Goal: Task Accomplishment & Management: Manage account settings

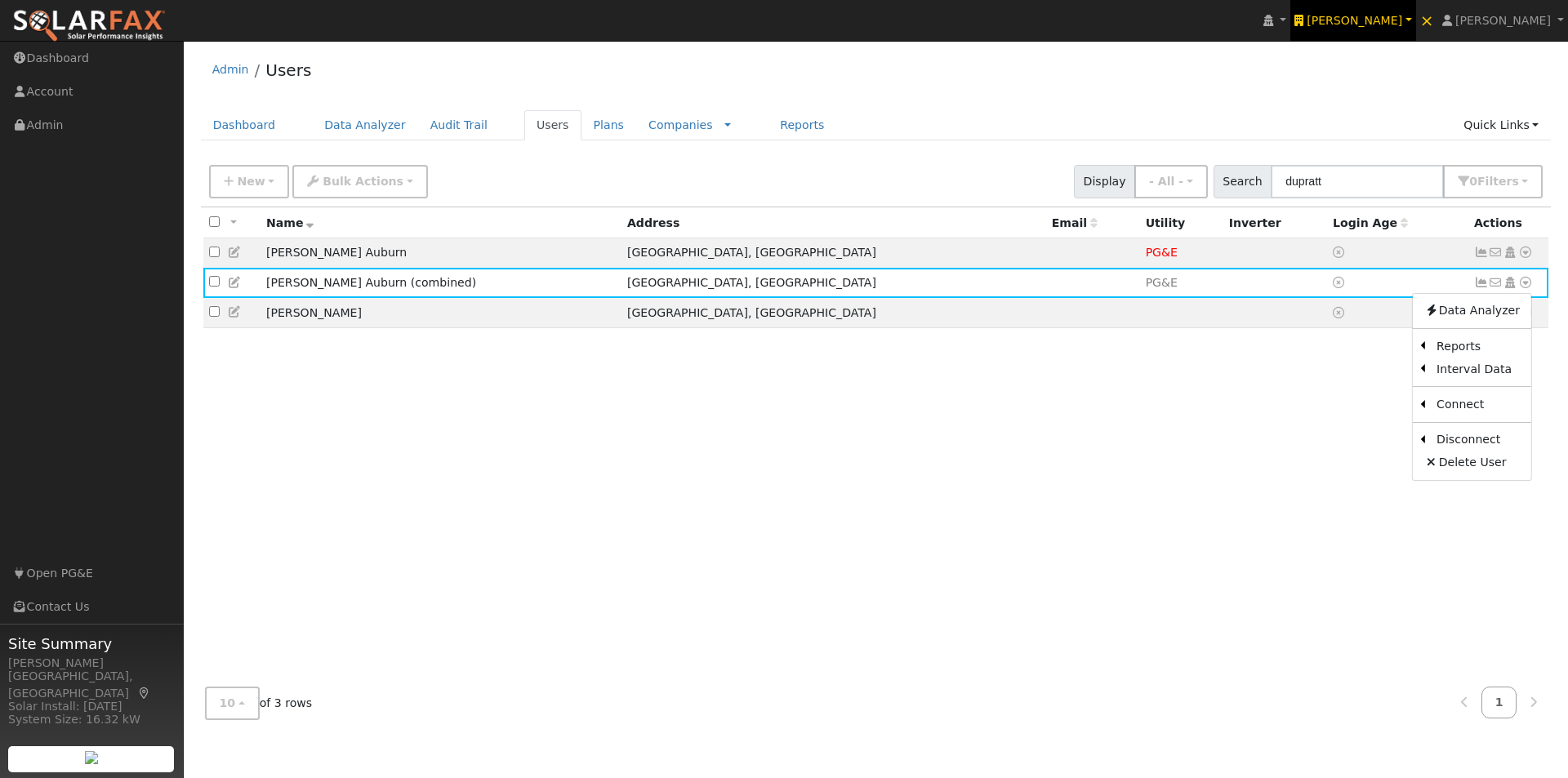
click at [1386, 14] on span "[PERSON_NAME]" at bounding box center [1354, 20] width 95 height 13
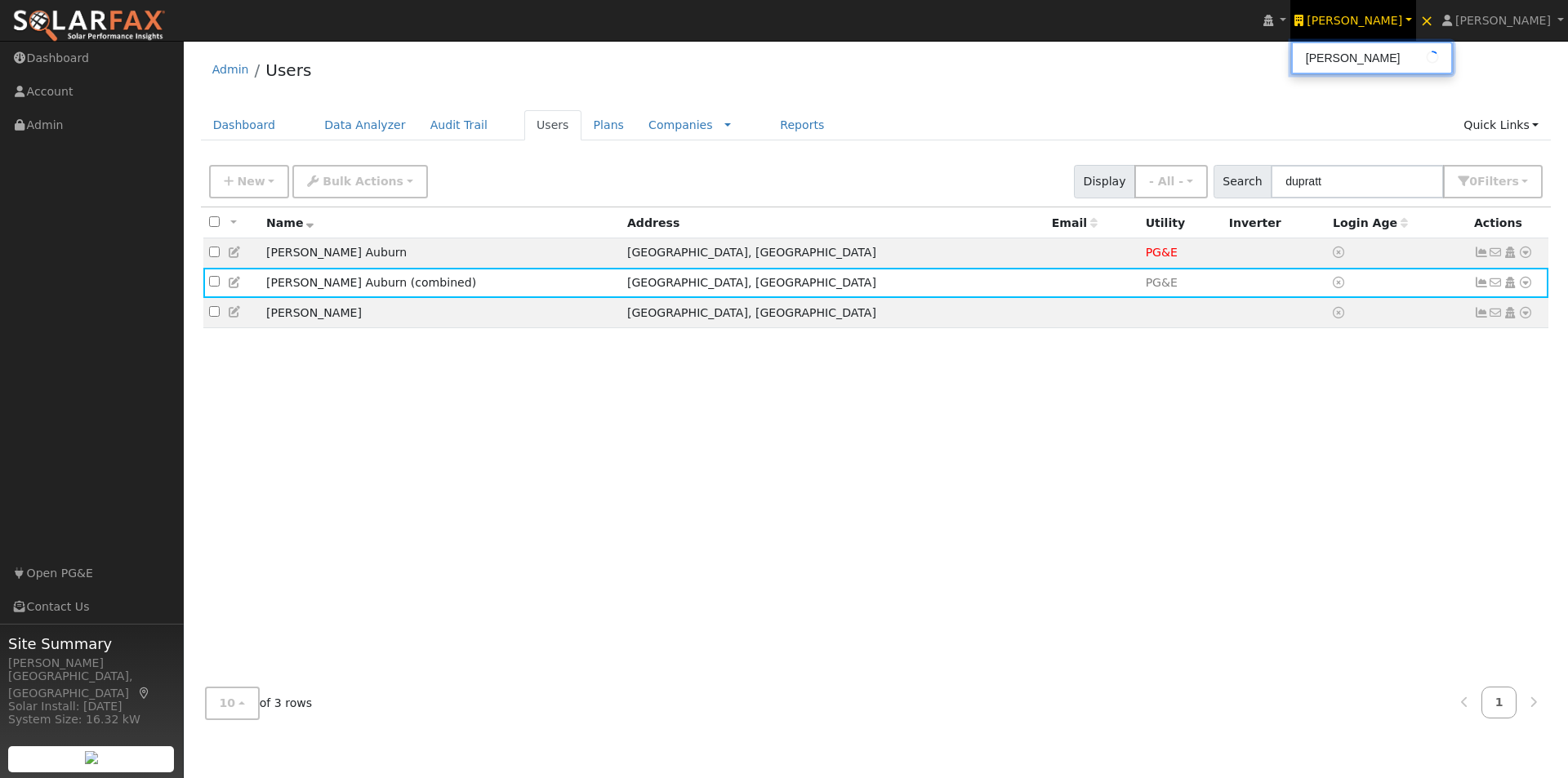
type input "s"
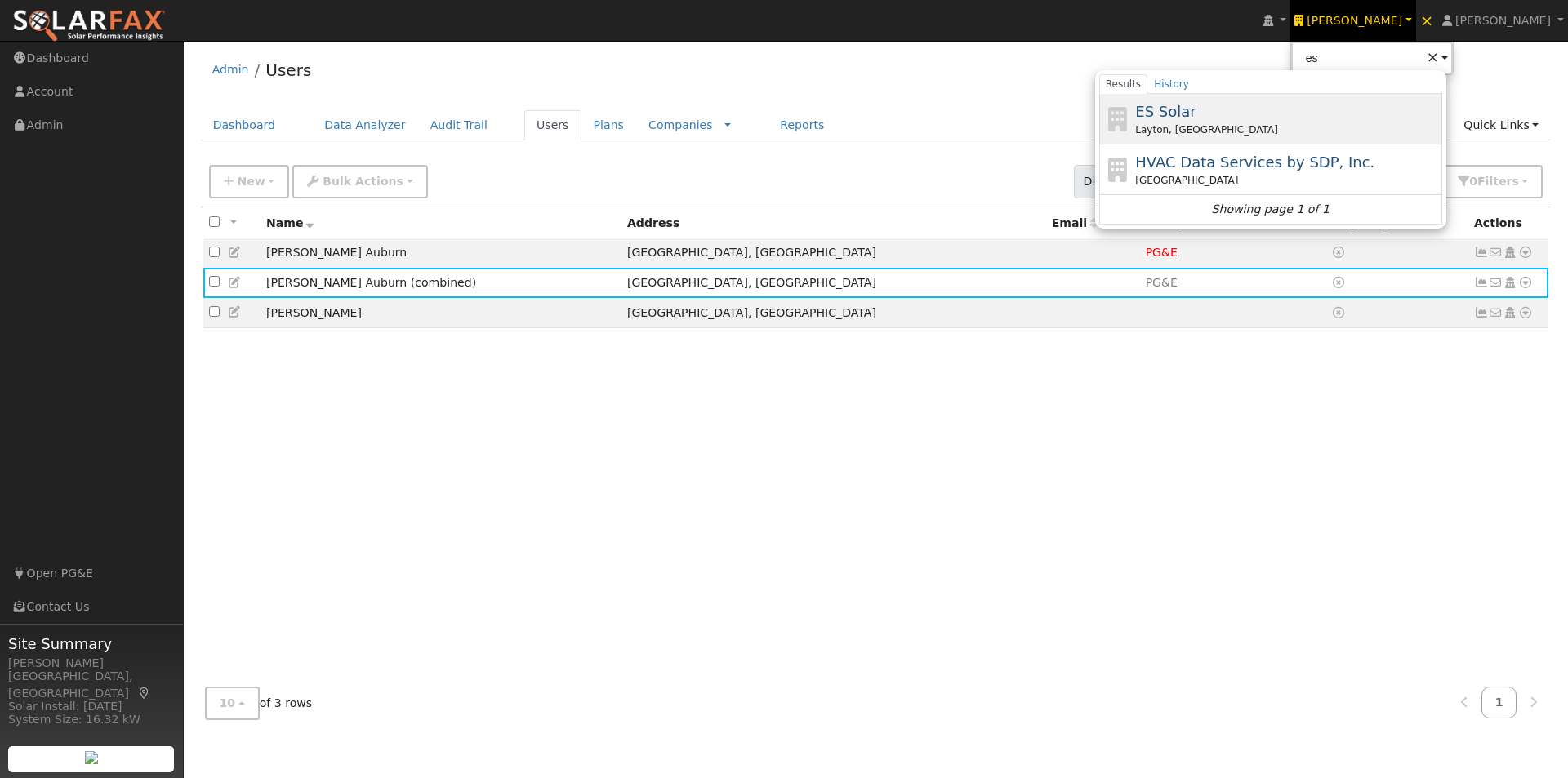
click at [1196, 108] on span "ES Solar" at bounding box center [1165, 112] width 61 height 17
type input "ES Solar"
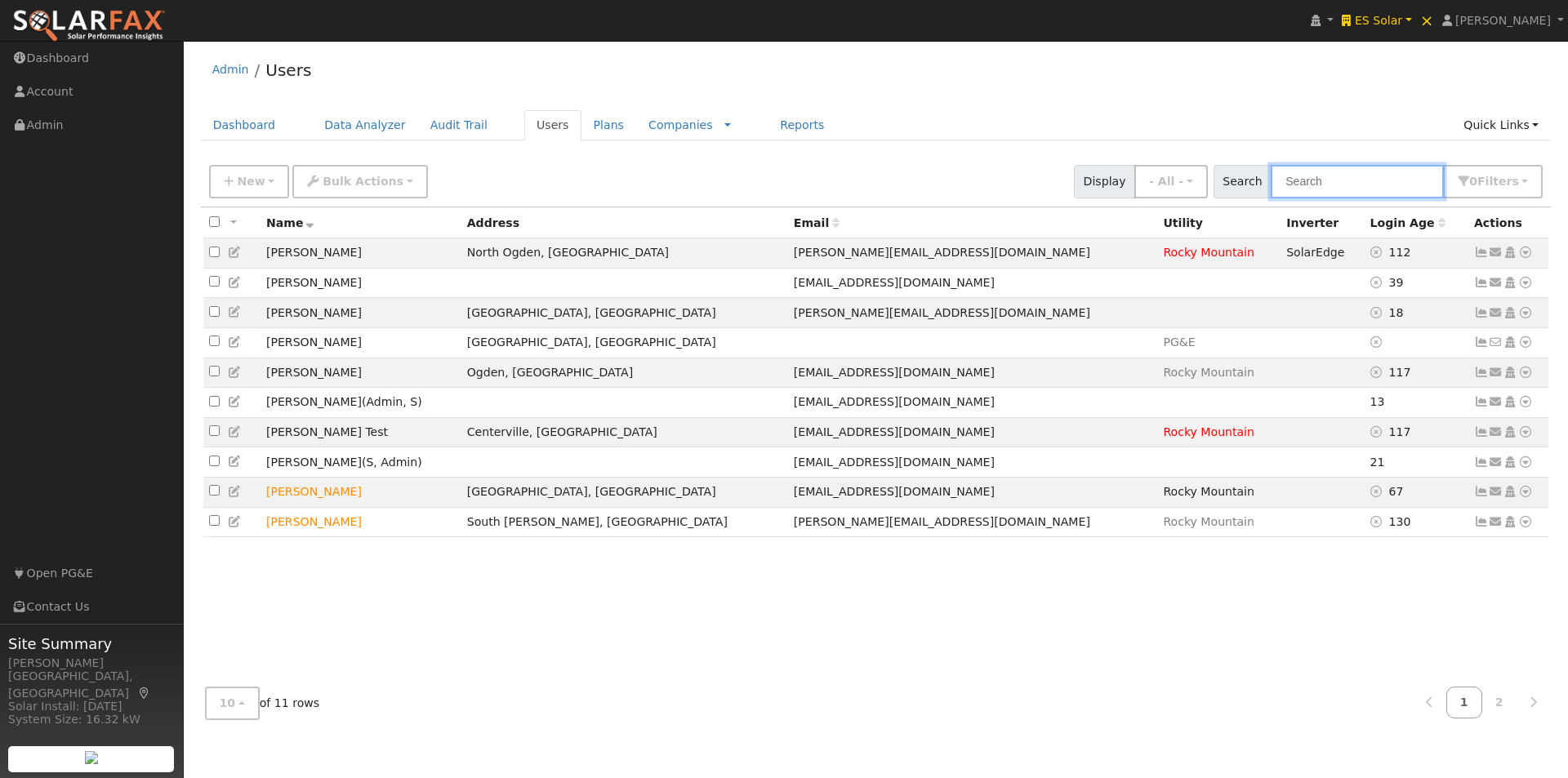
click at [1337, 185] on input "text" at bounding box center [1357, 182] width 173 height 33
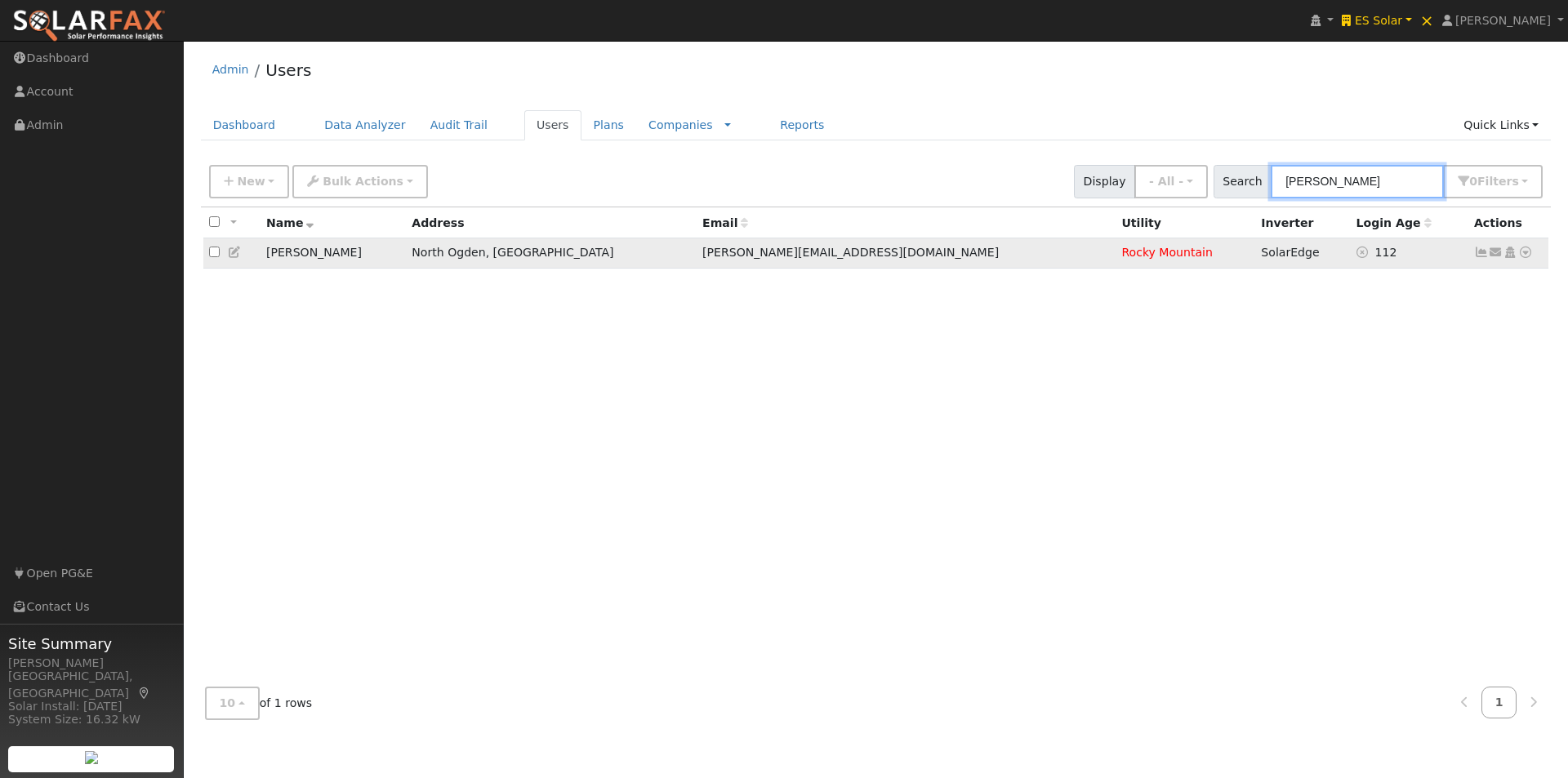
type input "brandon"
click at [1525, 255] on icon at bounding box center [1525, 251] width 14 height 11
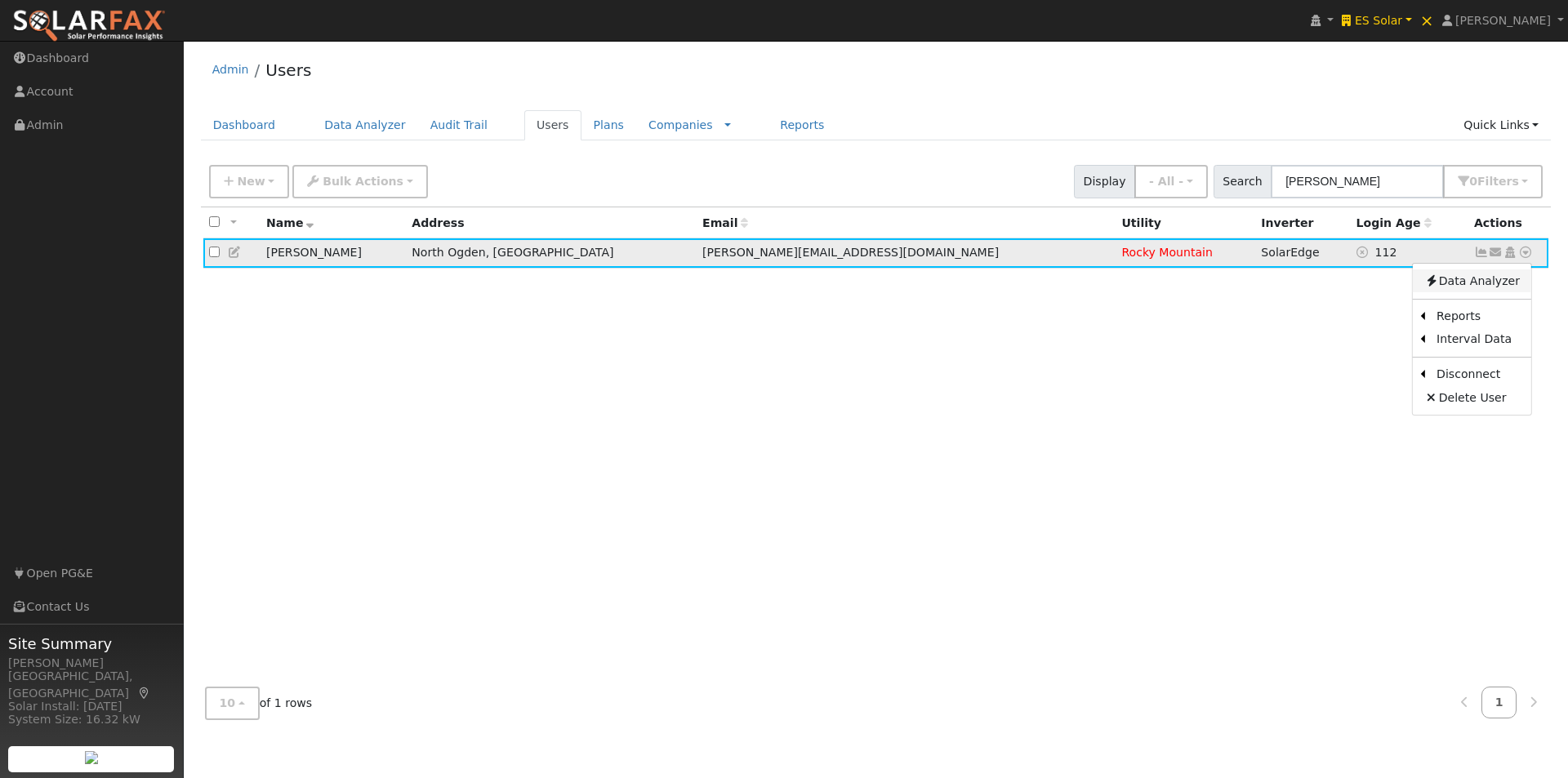
click at [1459, 280] on link "Data Analyzer" at bounding box center [1472, 280] width 118 height 23
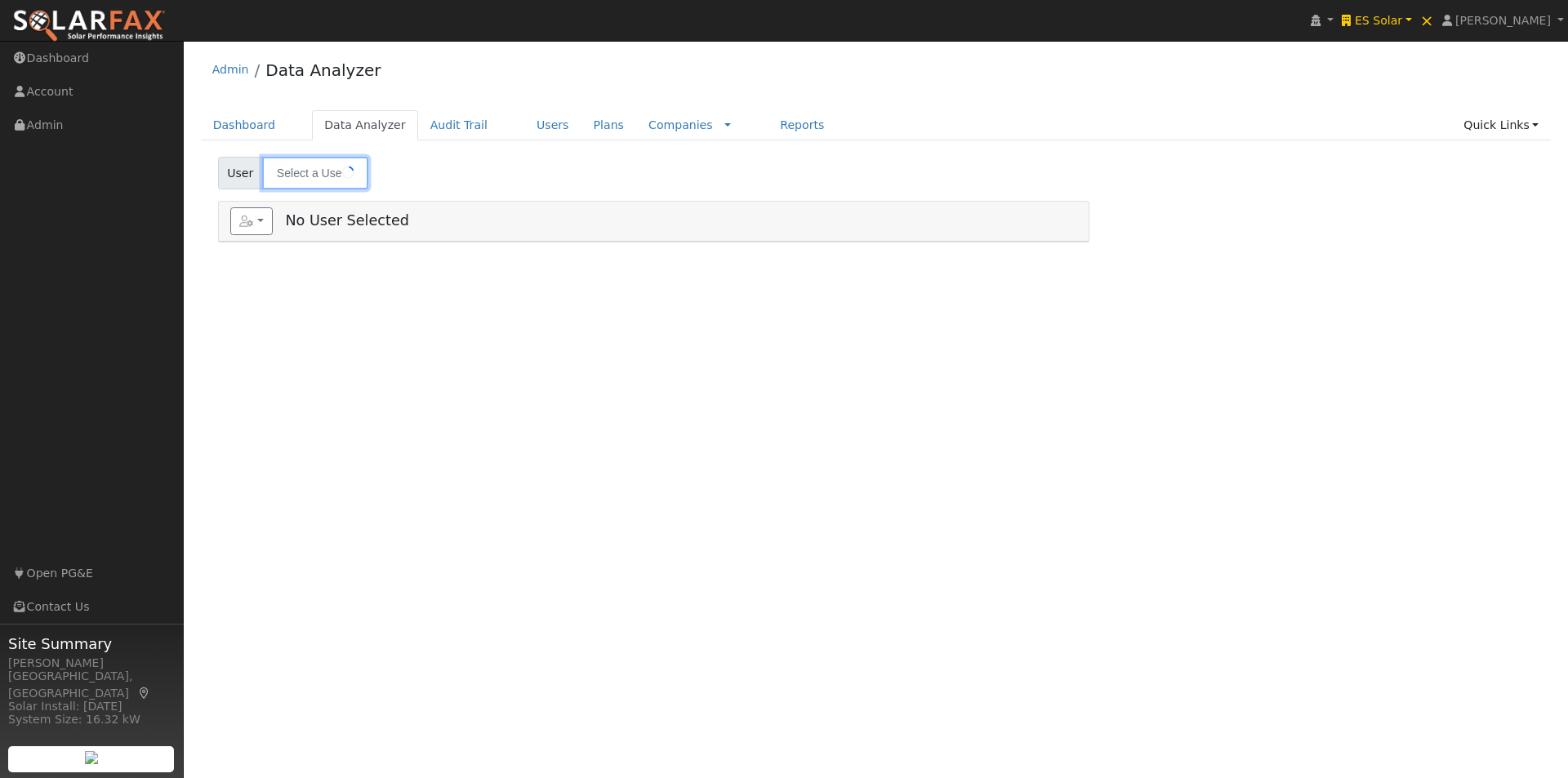
type input "[PERSON_NAME]"
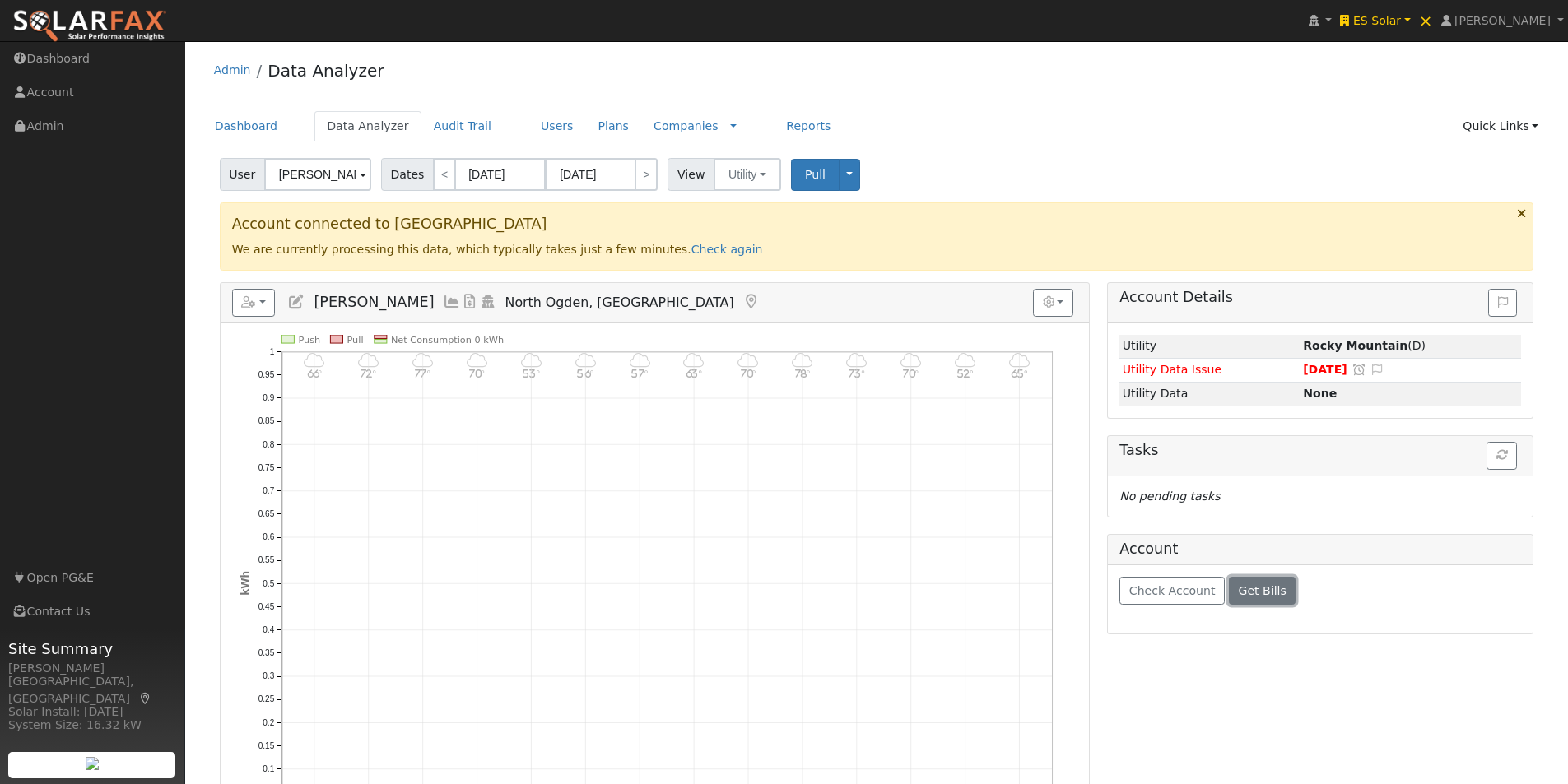
click at [1239, 586] on span "Get Bills" at bounding box center [1263, 590] width 48 height 13
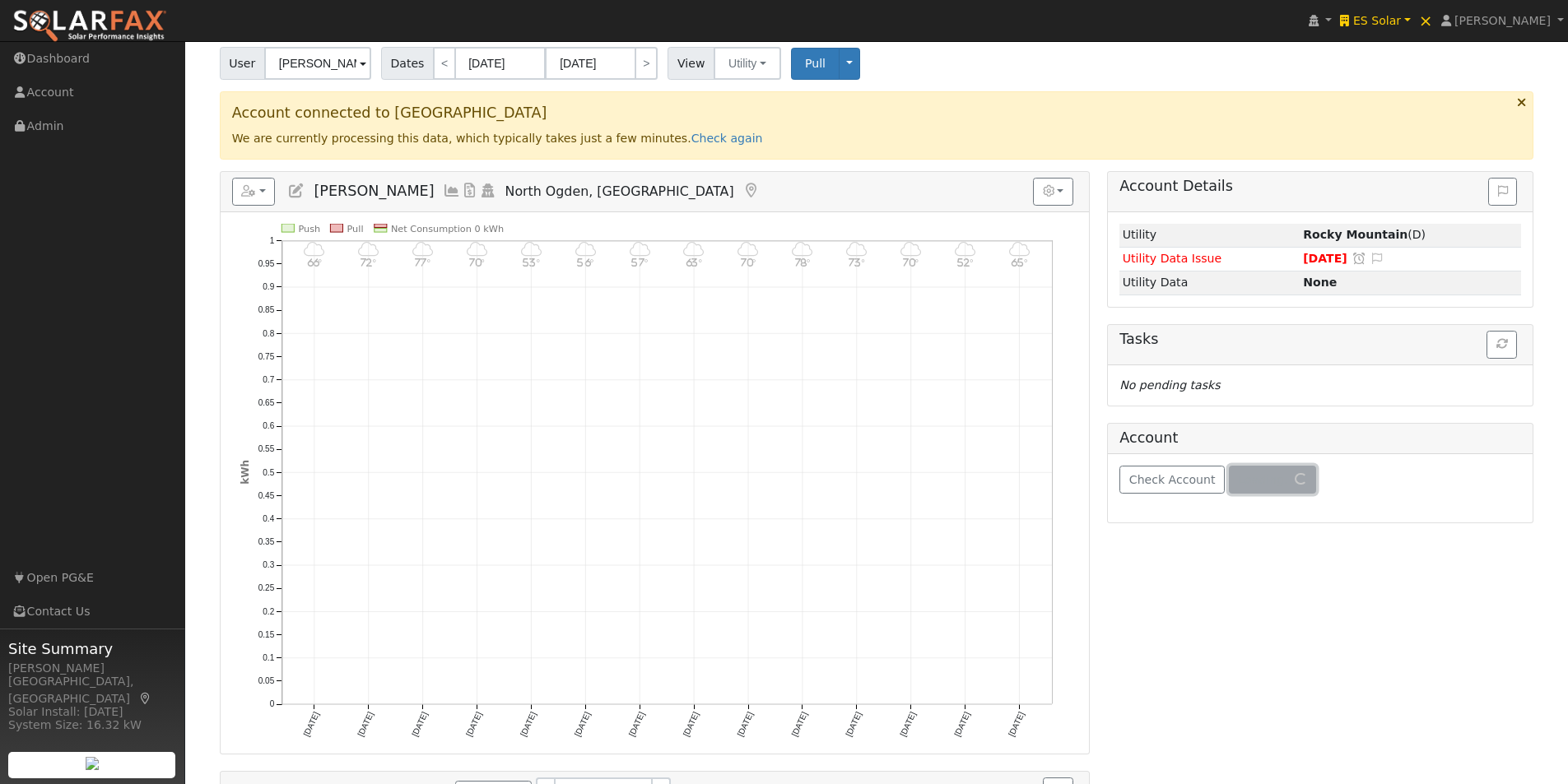
scroll to position [82, 0]
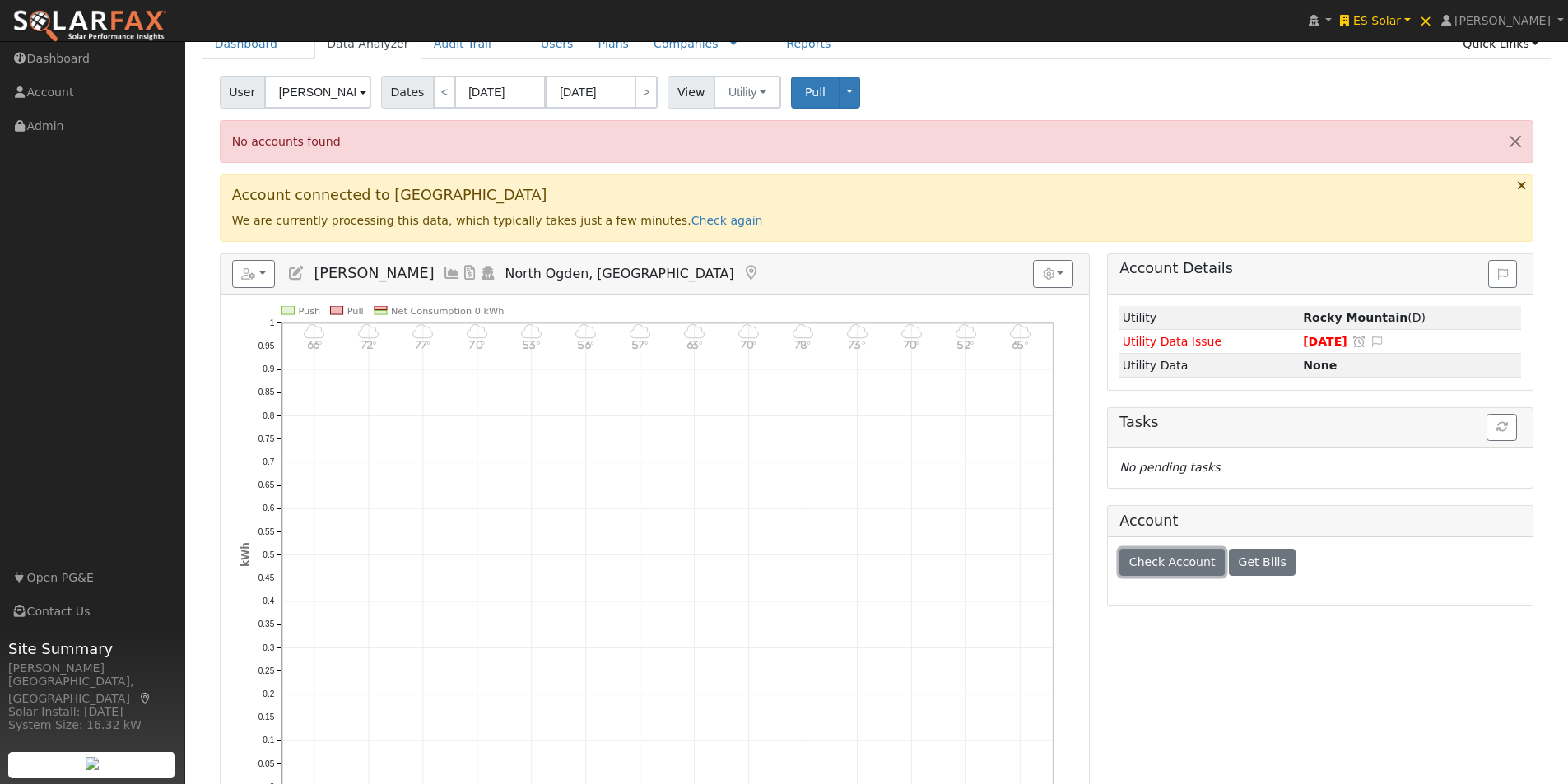
click at [1164, 565] on span "Check Account" at bounding box center [1173, 562] width 87 height 13
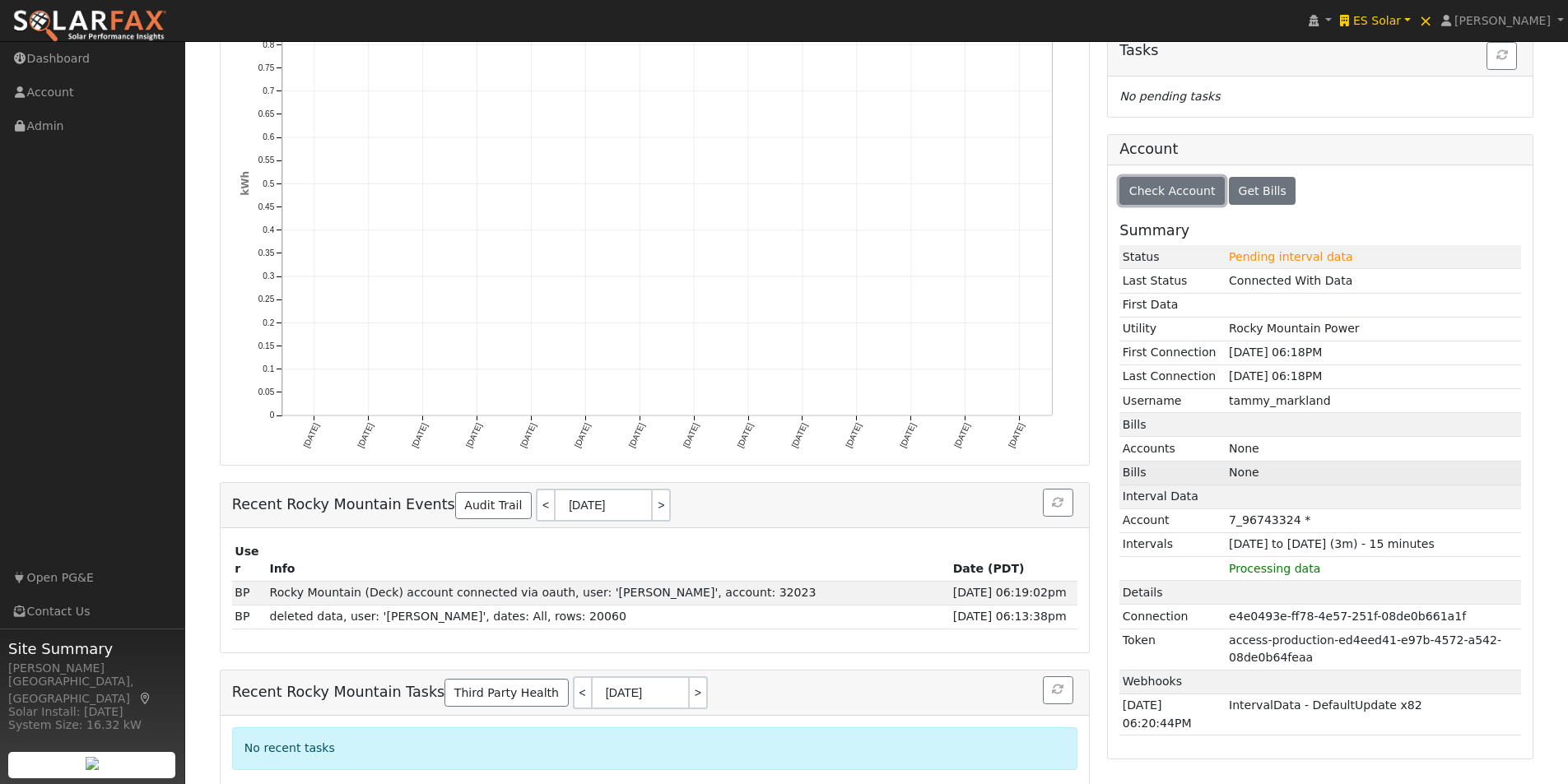
scroll to position [0, 0]
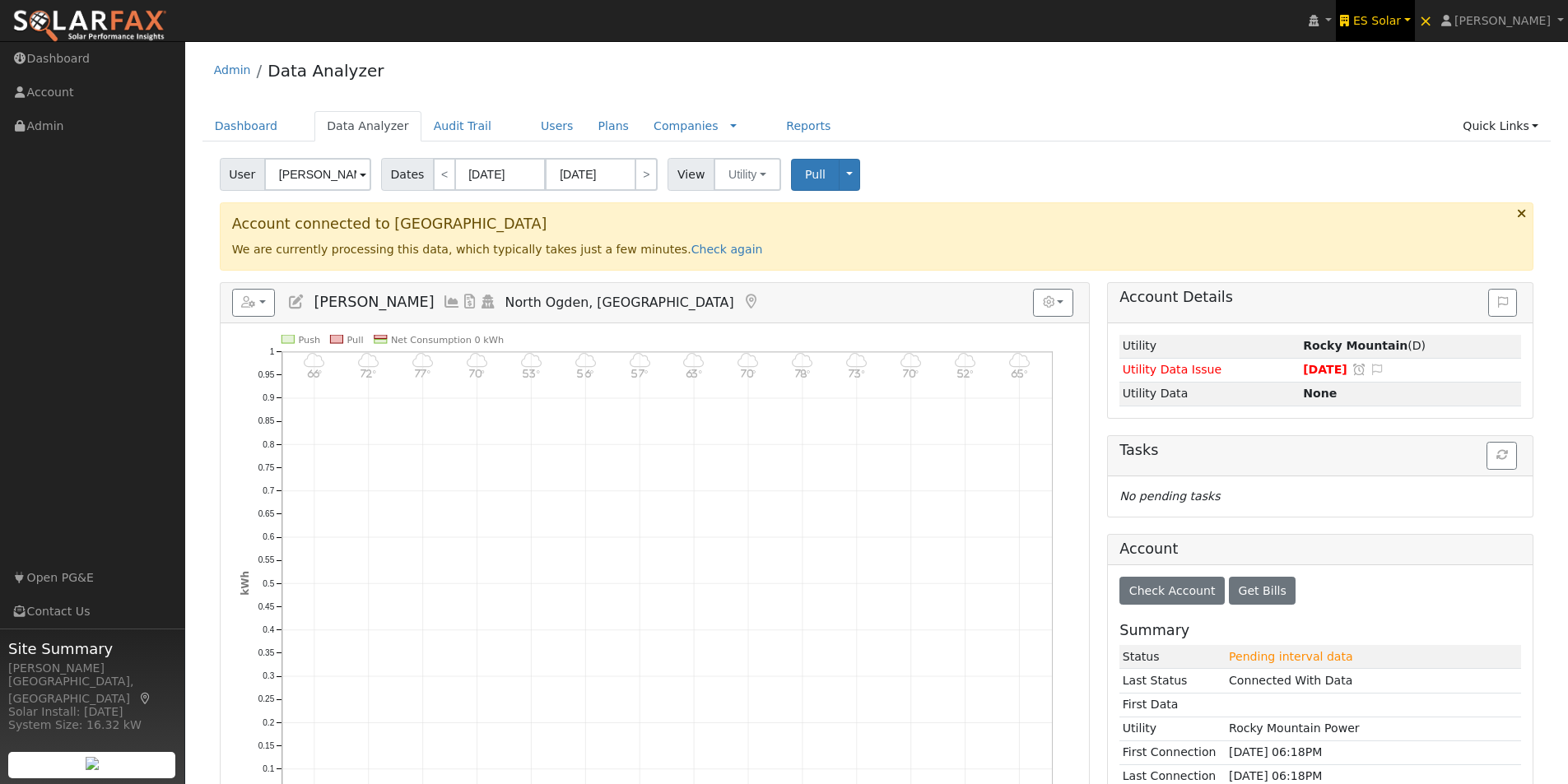
click at [1401, 18] on span "ES Solar" at bounding box center [1377, 20] width 48 height 13
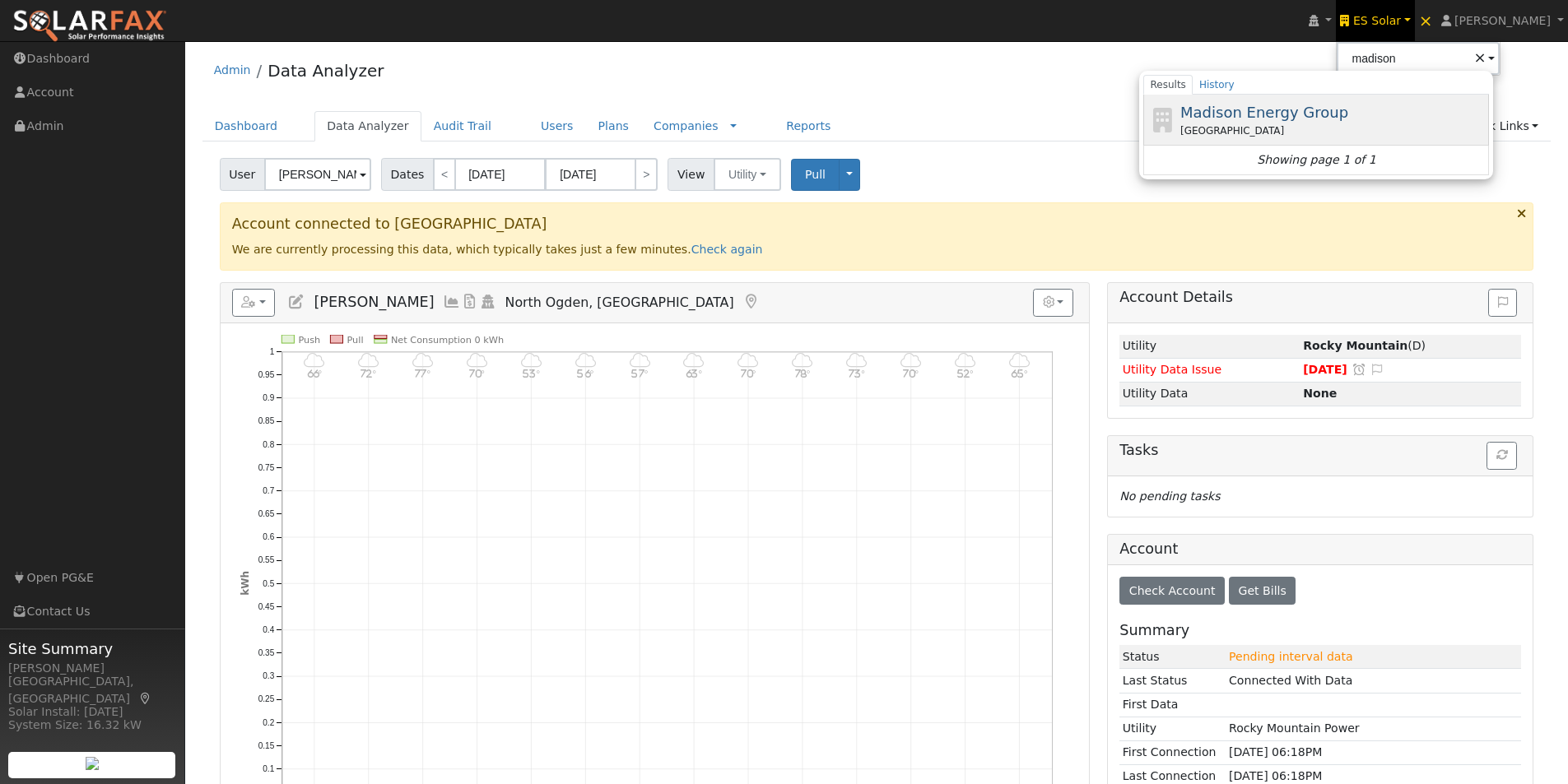
drag, startPoint x: 1242, startPoint y: 108, endPoint x: 809, endPoint y: 69, distance: 434.8
click at [1238, 109] on span "Madison Energy Group" at bounding box center [1264, 112] width 168 height 17
type input "Madison Energy Group"
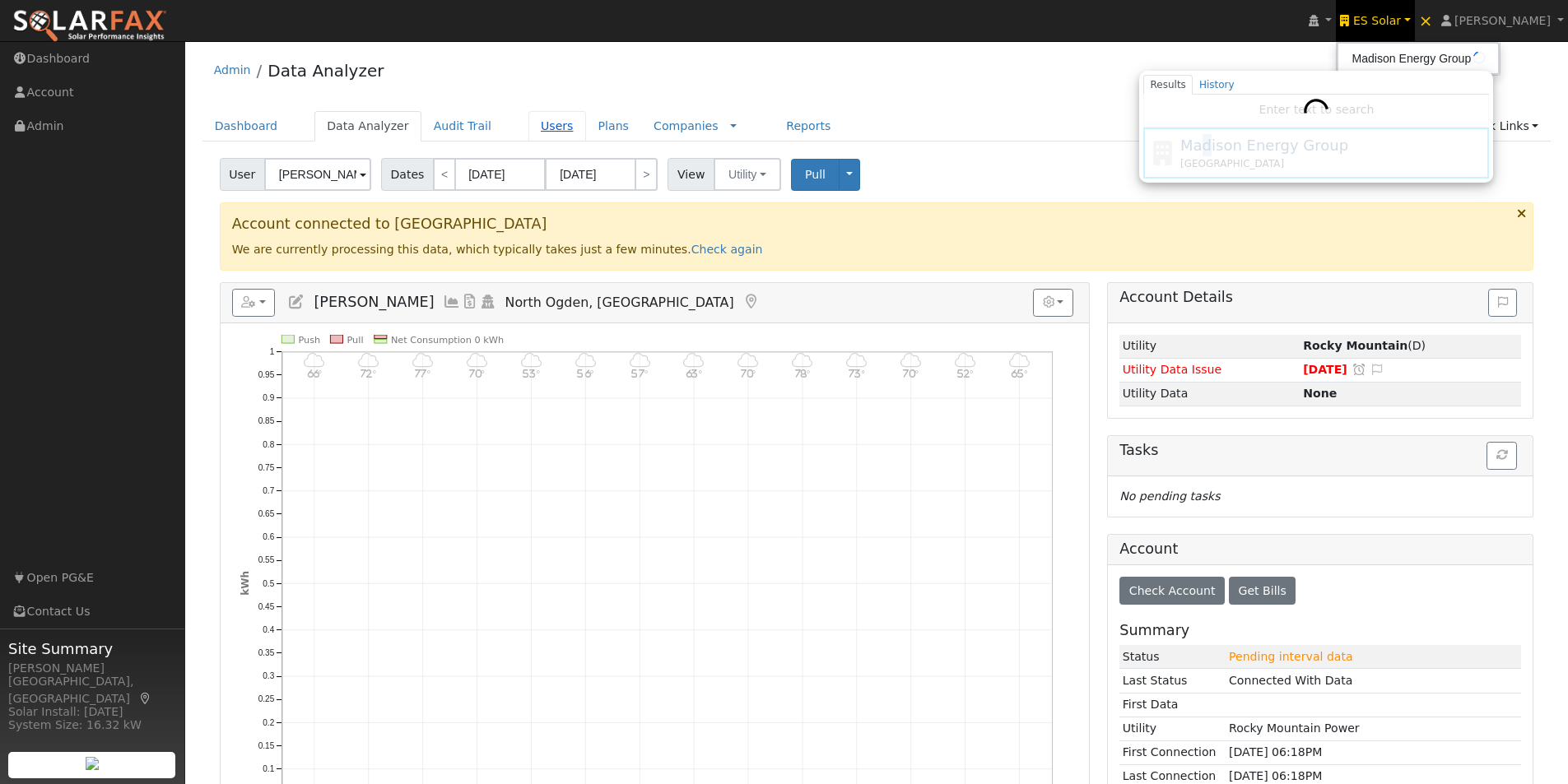
click at [528, 125] on link "Users" at bounding box center [557, 125] width 58 height 30
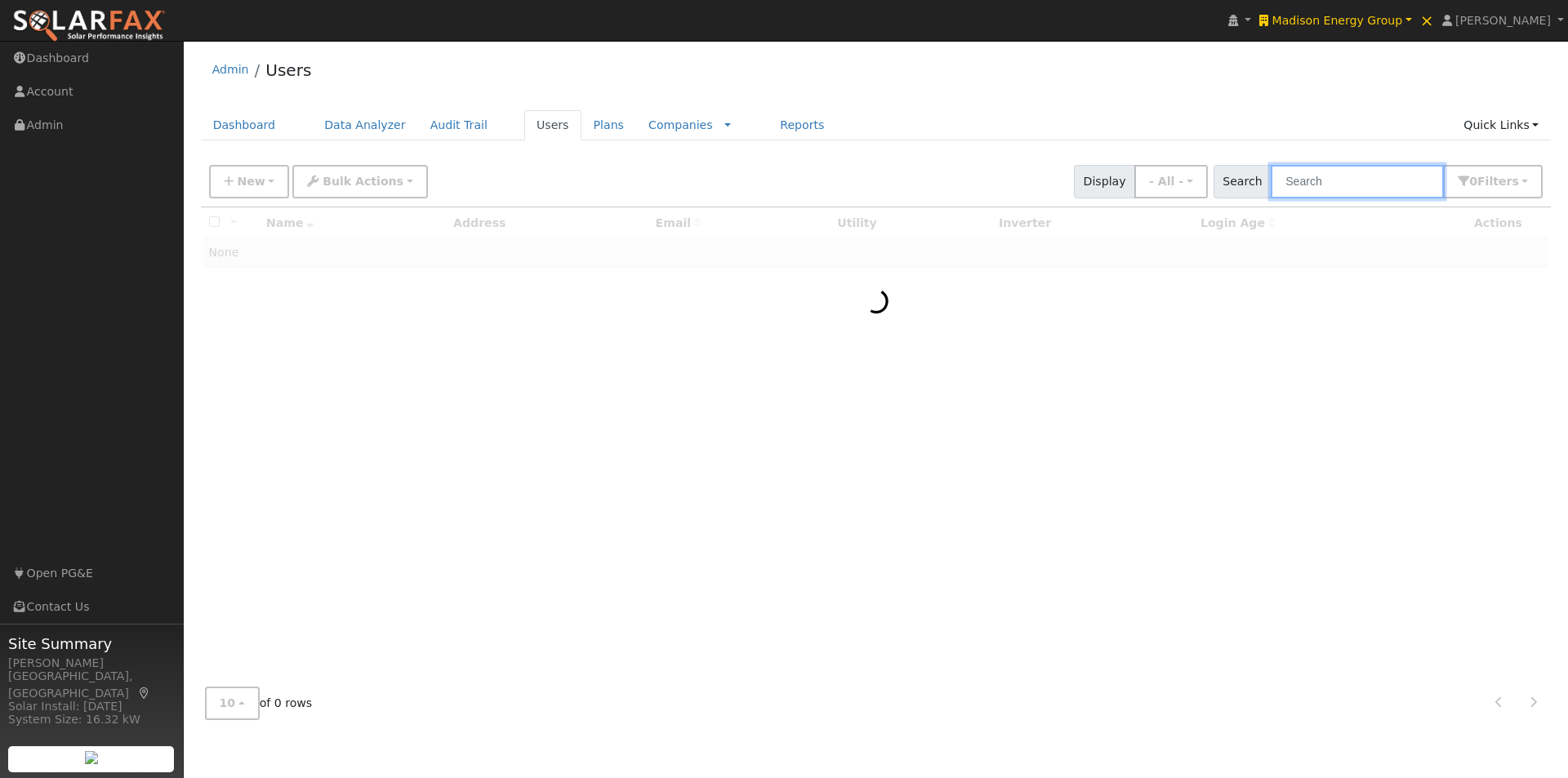
drag, startPoint x: 1381, startPoint y: 174, endPoint x: 1374, endPoint y: 182, distance: 10.6
click at [1379, 176] on input "text" at bounding box center [1357, 182] width 173 height 33
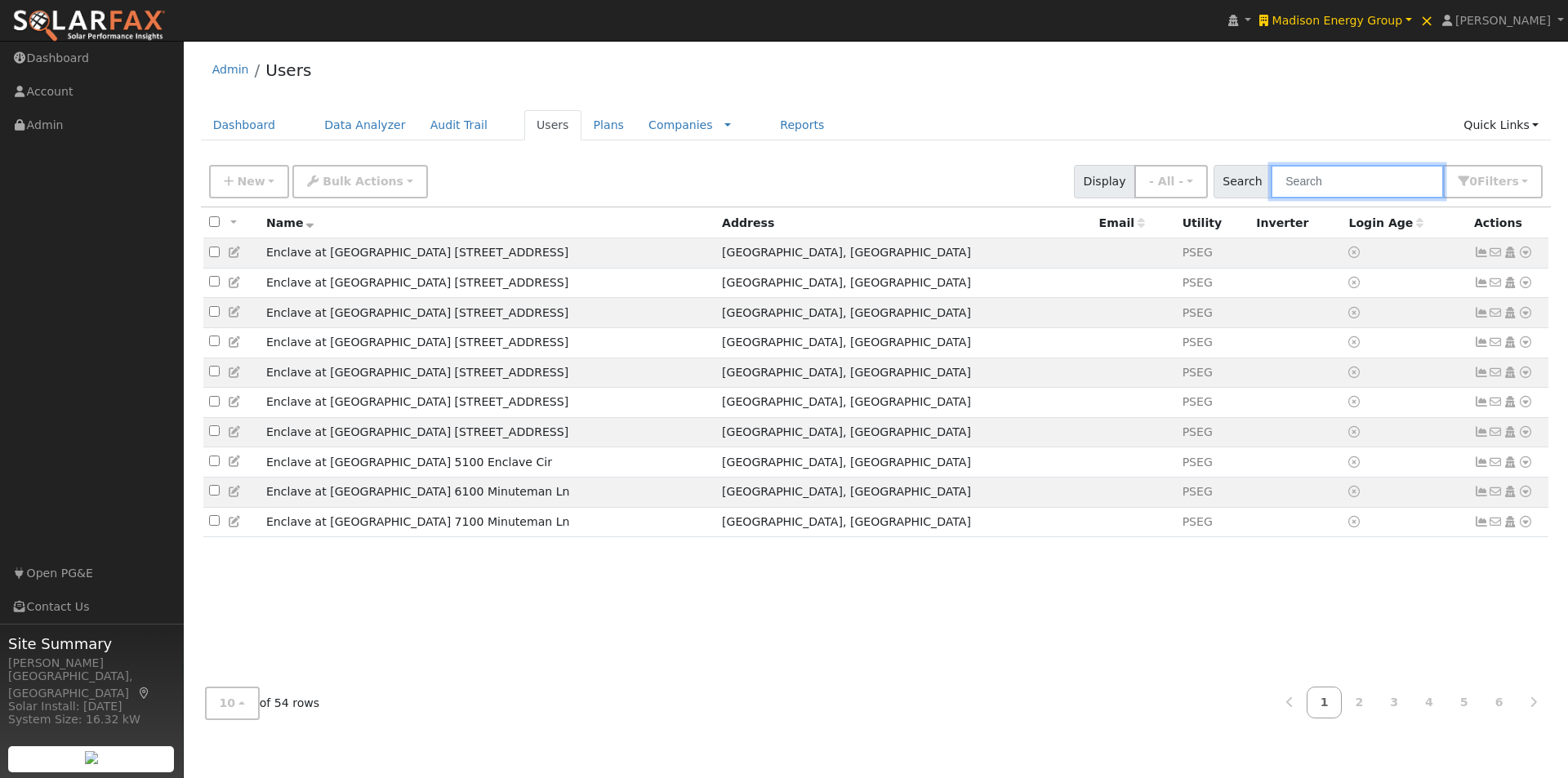
paste input "Jason"
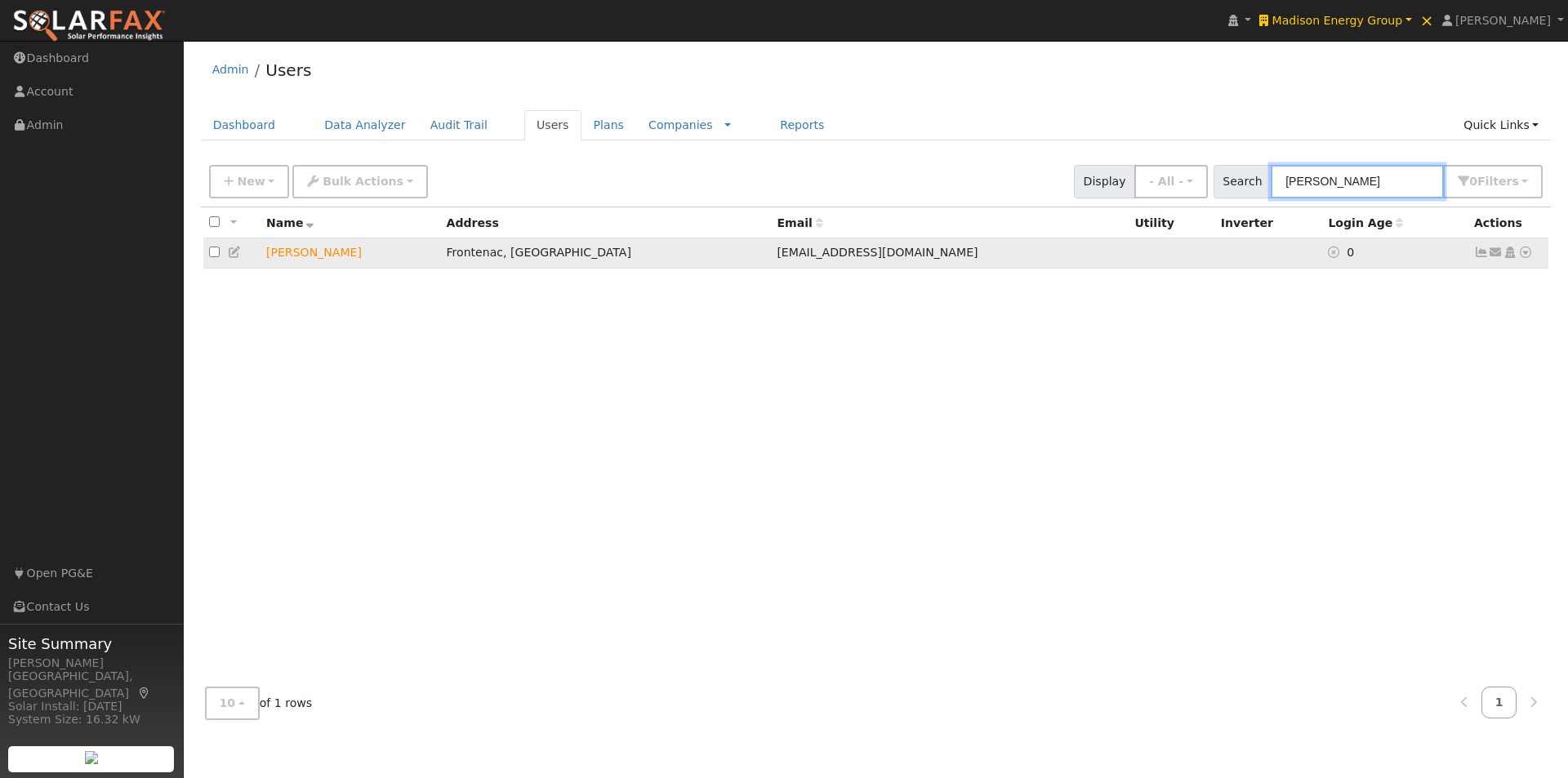
type input "Jason"
click at [233, 251] on icon at bounding box center [234, 251] width 14 height 11
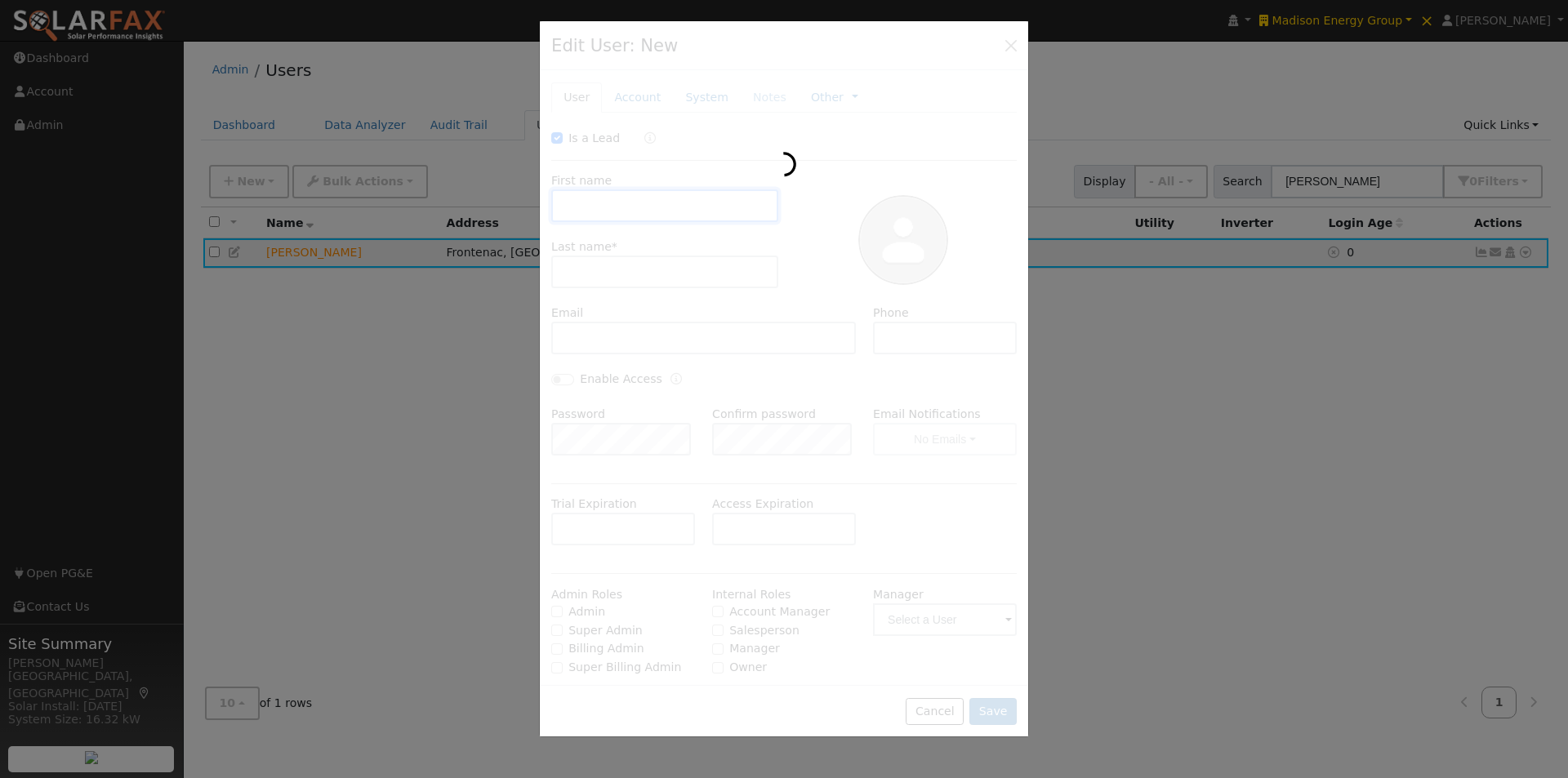
checkbox input "true"
type input "Jason"
type input "Giovannettone"
type input "JGiovannettone@sistersofmercy.org"
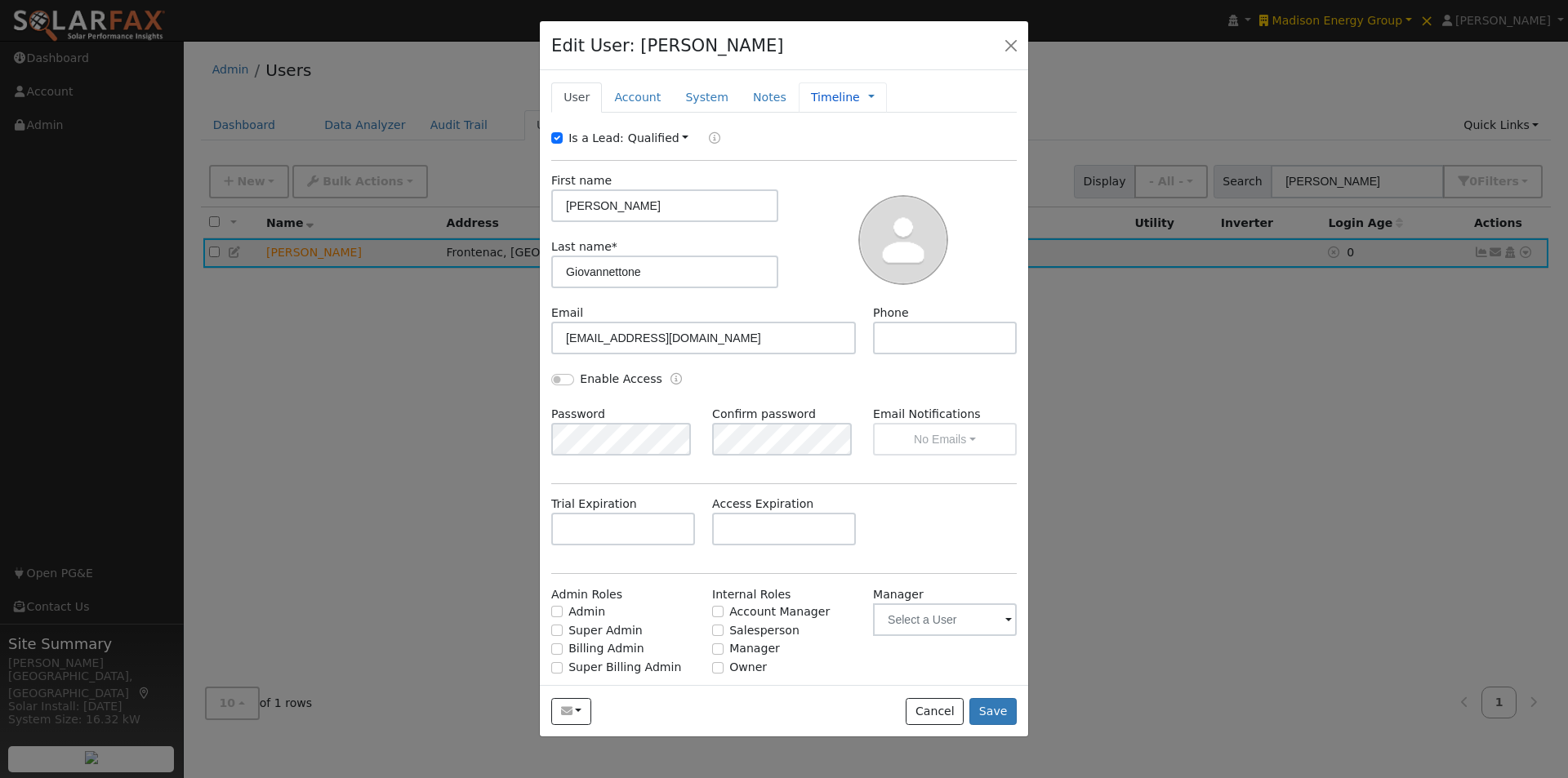
click at [817, 101] on link "Timeline" at bounding box center [834, 97] width 49 height 17
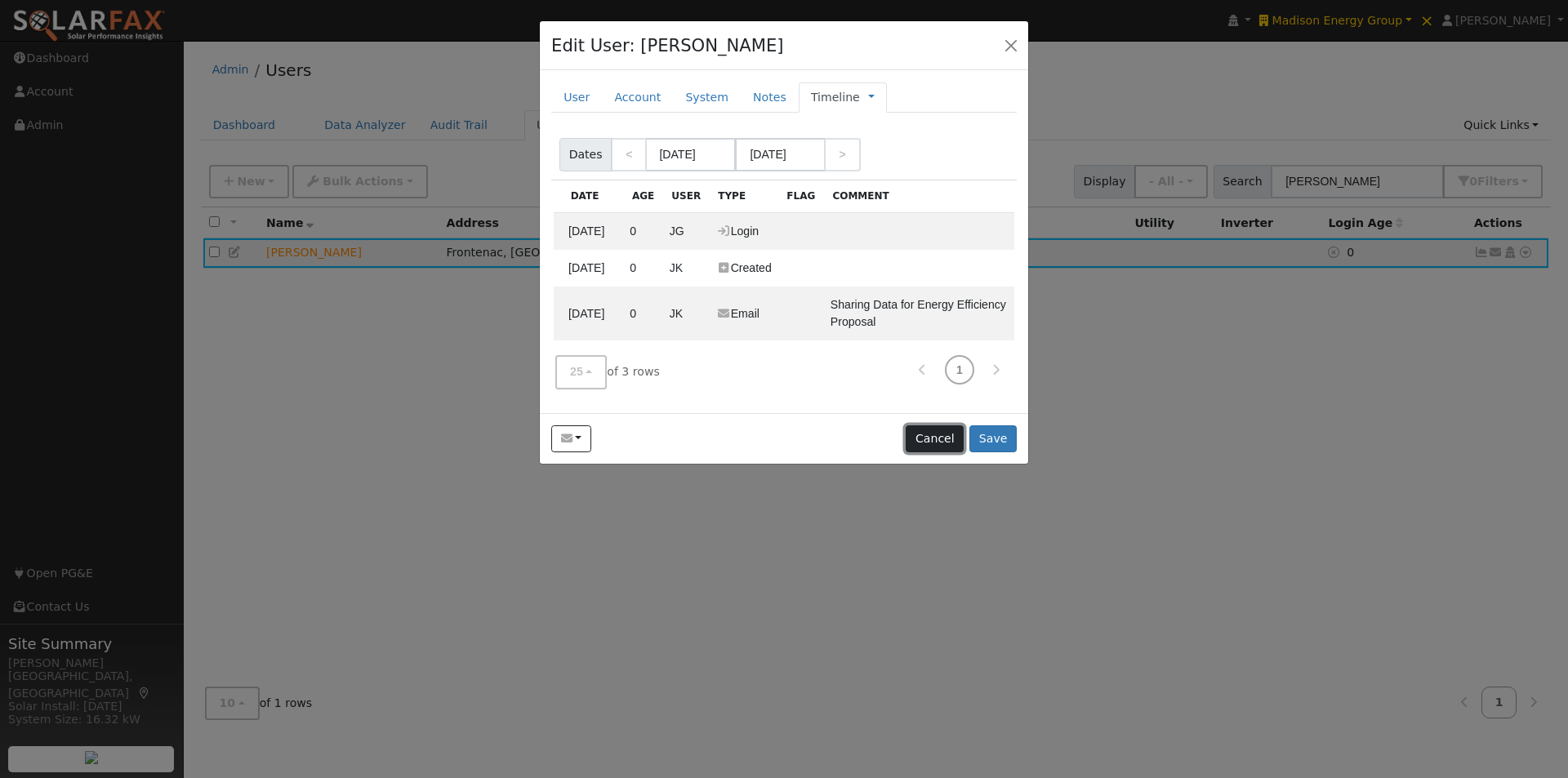
click at [943, 439] on button "Cancel" at bounding box center [935, 439] width 58 height 28
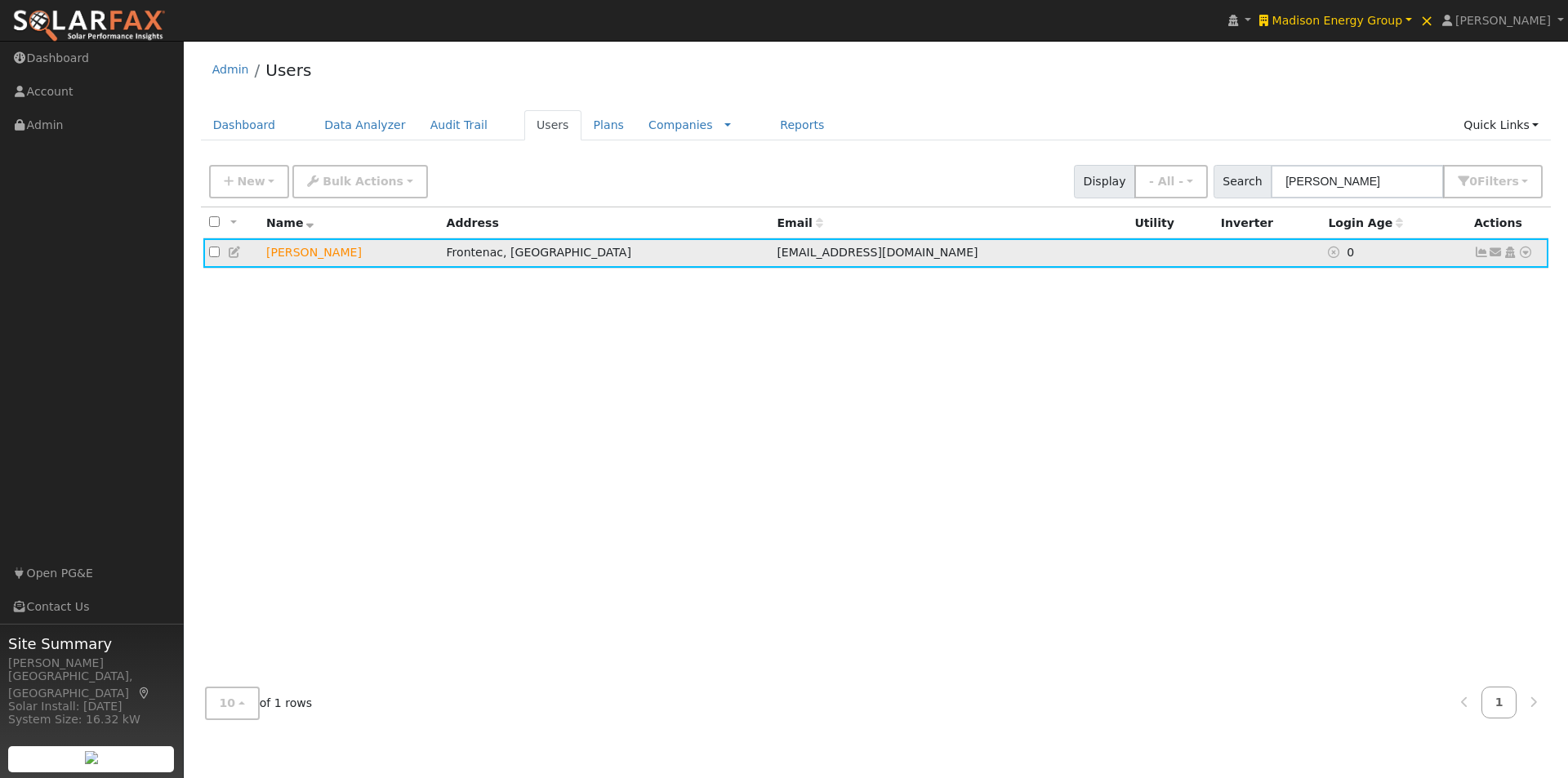
click at [1510, 255] on icon at bounding box center [1509, 251] width 14 height 11
